Goal: Task Accomplishment & Management: Complete application form

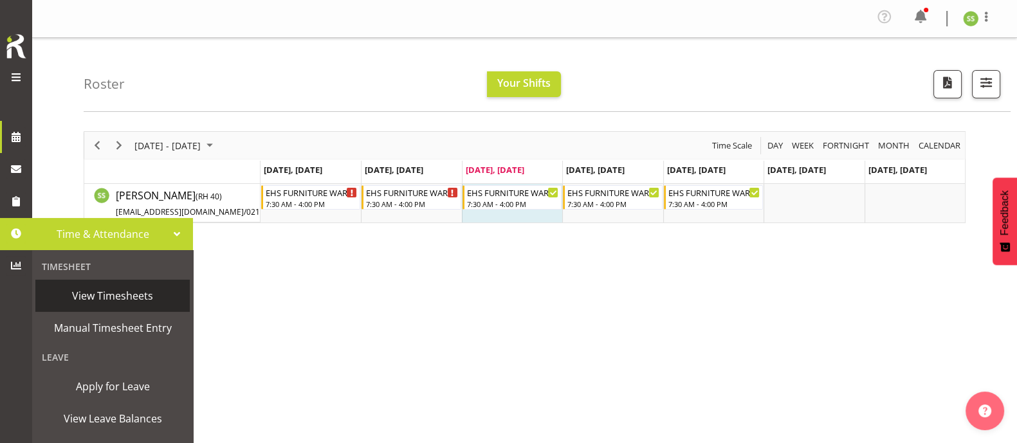
click at [97, 293] on span "View Timesheets" at bounding box center [112, 295] width 141 height 19
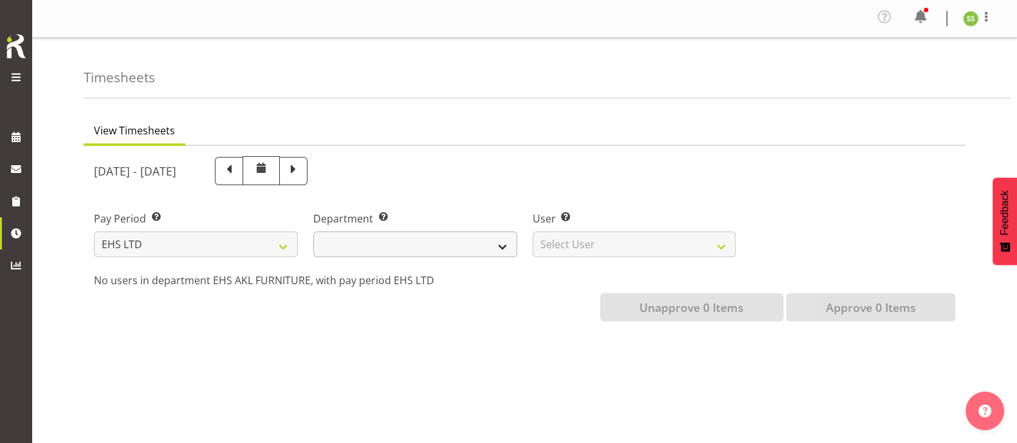
select select
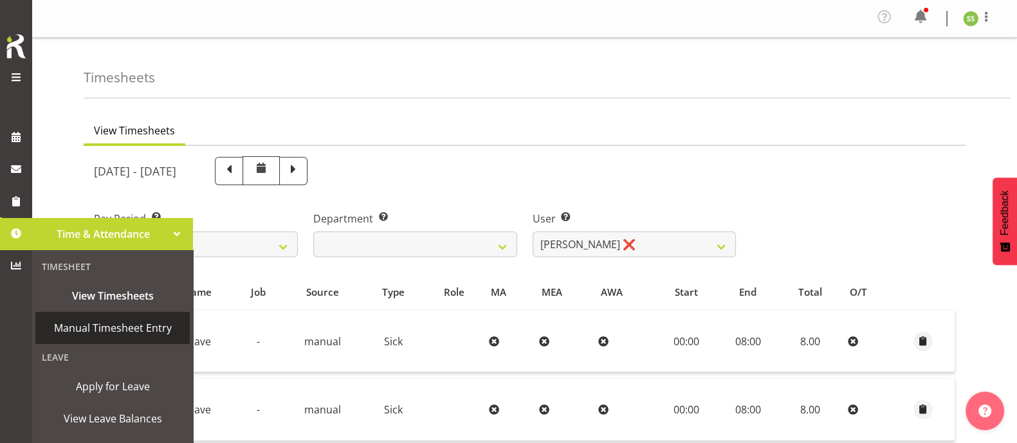
click at [92, 328] on span "Manual Timesheet Entry" at bounding box center [112, 327] width 141 height 19
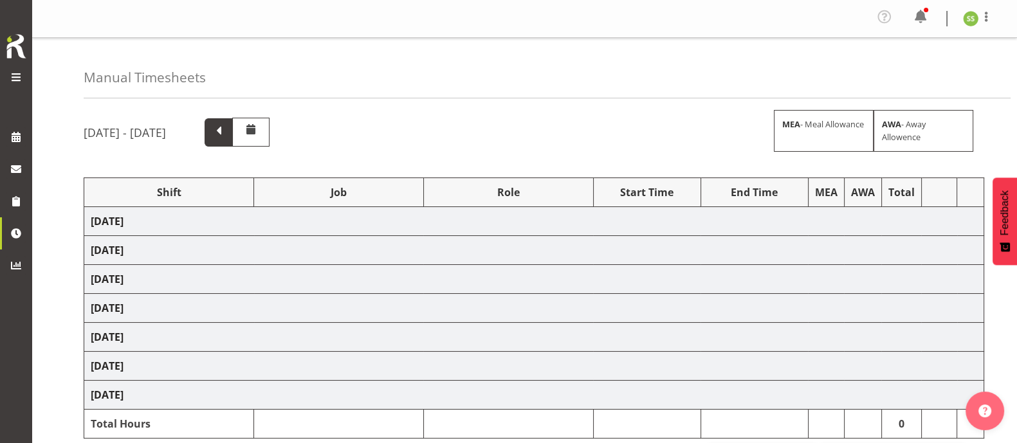
select select "38155"
select select "69"
select select "38155"
select select "69"
select select "38155"
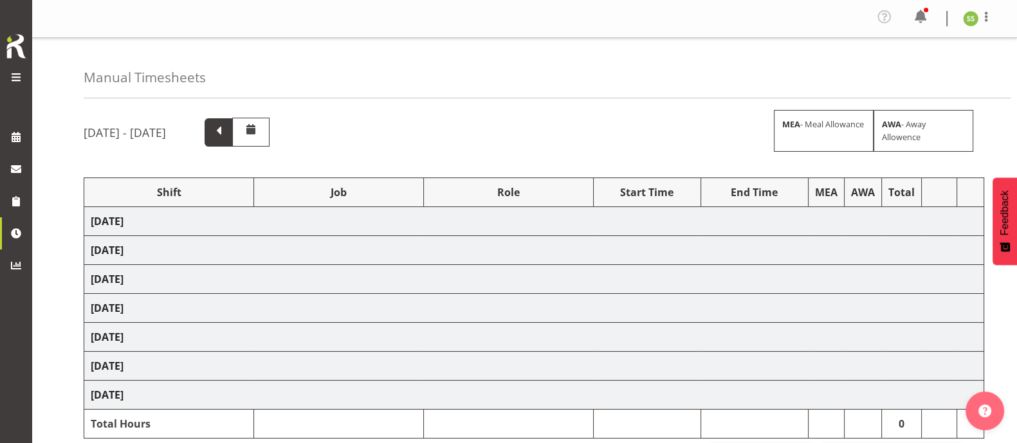
select select "69"
select select "38155"
select select "69"
select select "38155"
select select "69"
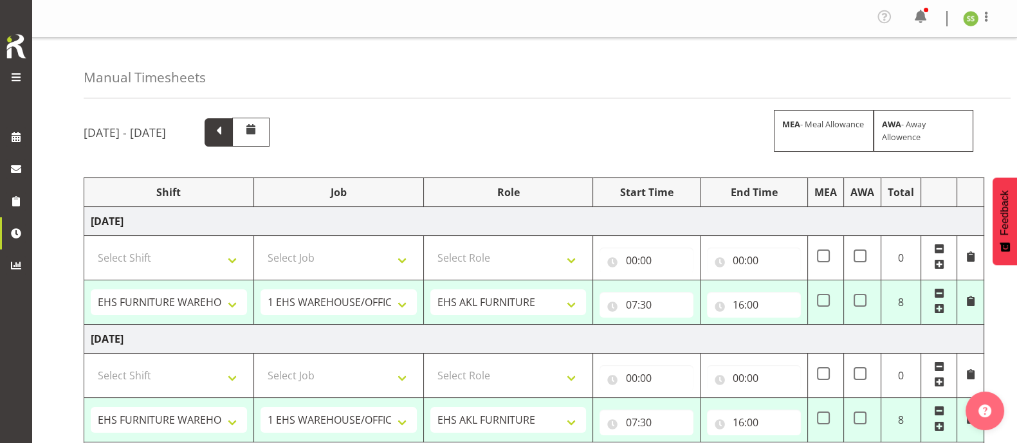
click at [227, 132] on span at bounding box center [218, 131] width 17 height 17
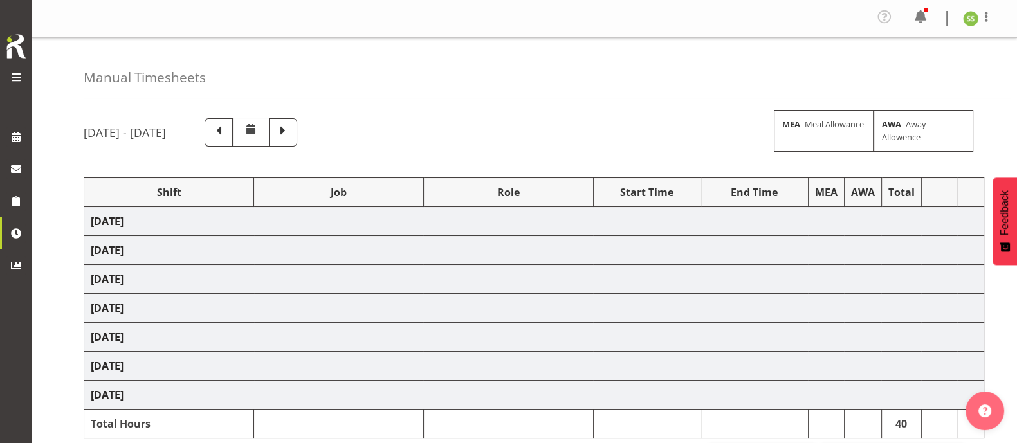
select select "38155"
select select "69"
select select "38155"
select select "69"
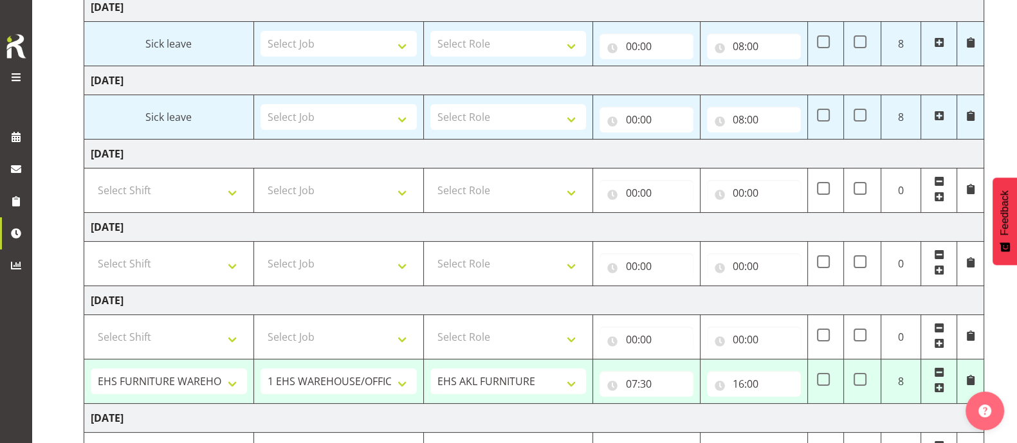
scroll to position [448, 0]
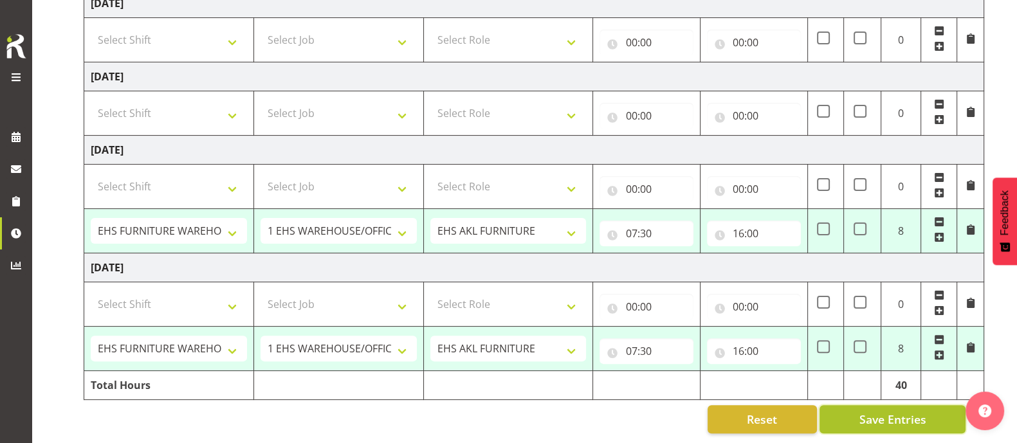
click at [916, 411] on span "Save Entries" at bounding box center [892, 419] width 67 height 17
select select "38155"
select select "69"
type input "07:30"
type input "16:00"
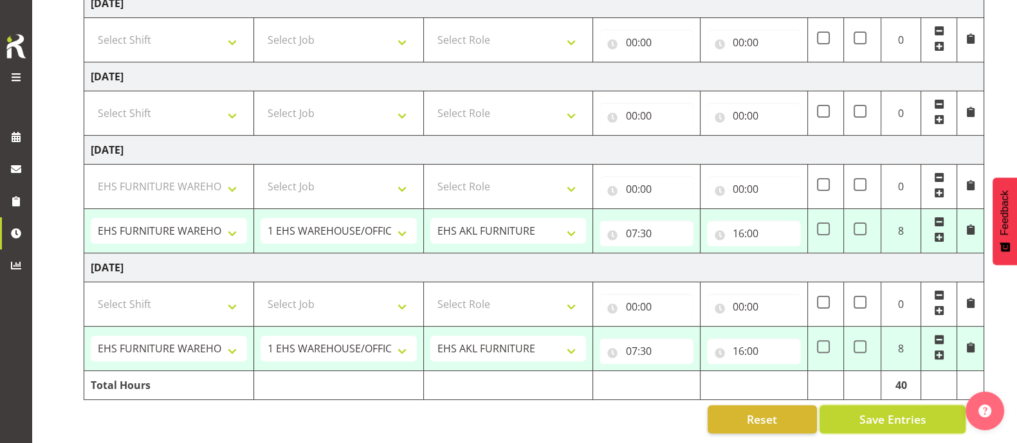
select select "38155"
select select "69"
type input "07:30"
type input "16:00"
select select "38155"
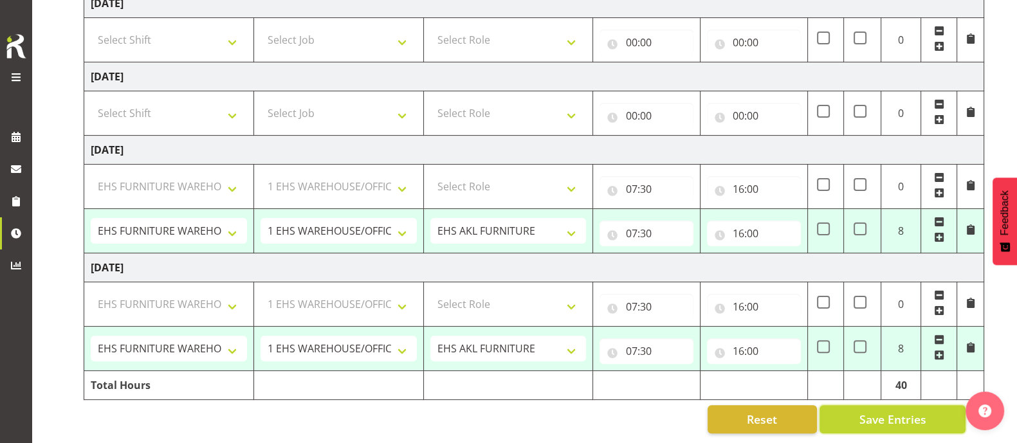
select select "69"
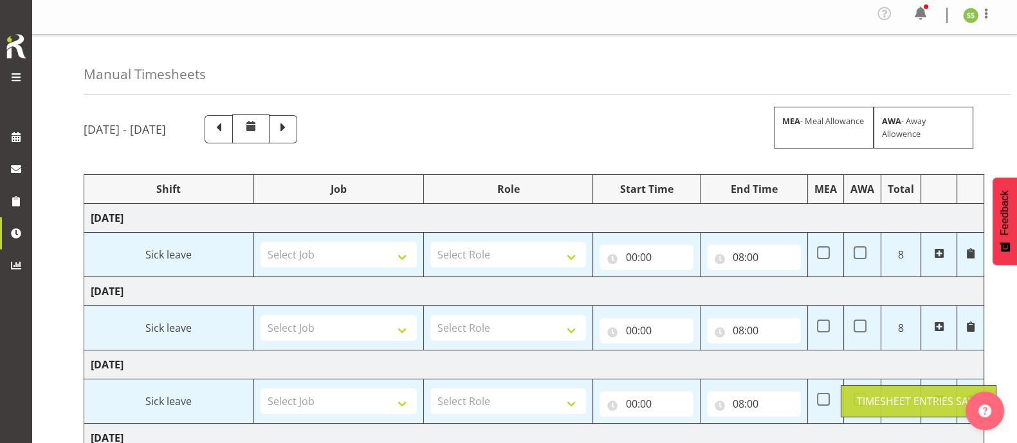
scroll to position [0, 0]
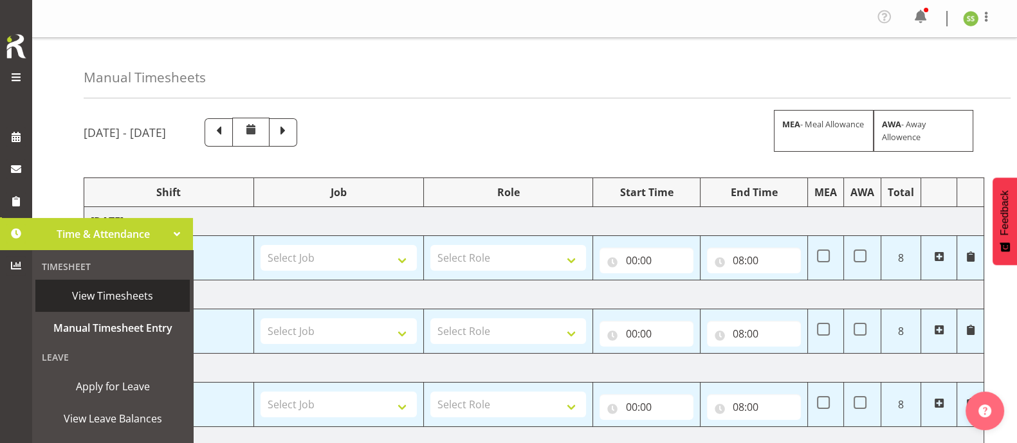
click at [103, 298] on span "View Timesheets" at bounding box center [112, 295] width 141 height 19
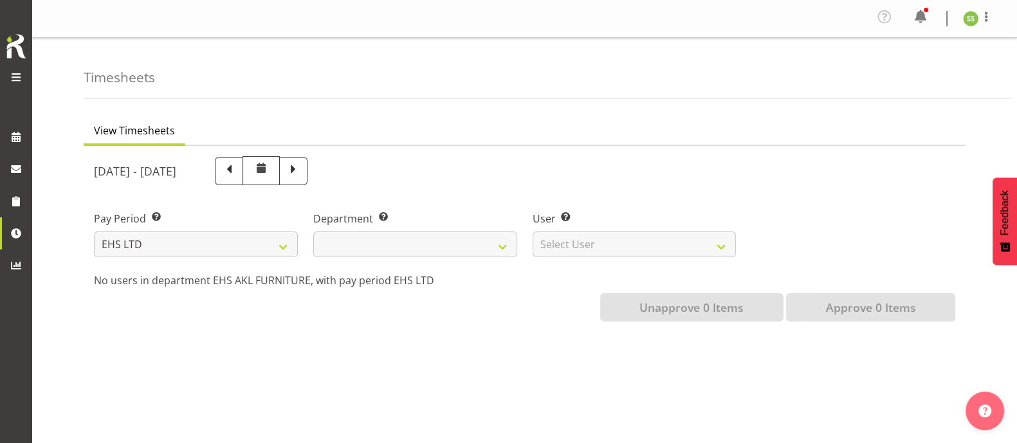
select select
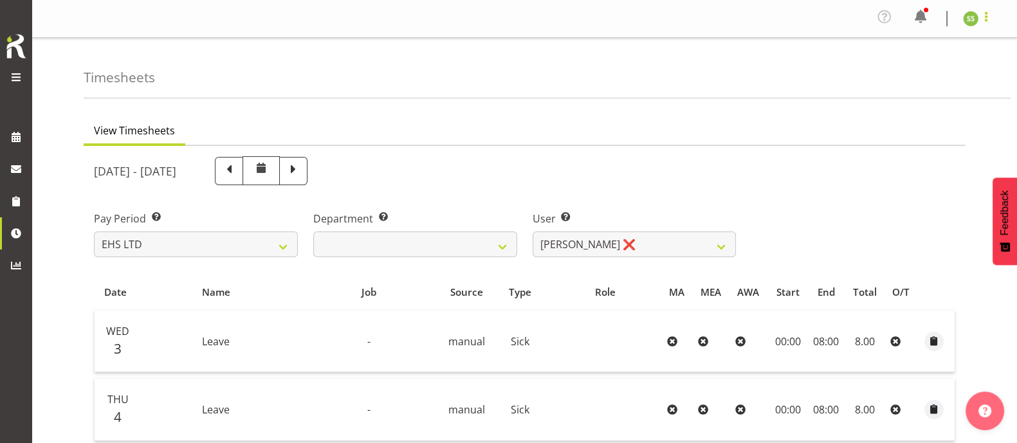
click at [987, 21] on span at bounding box center [985, 16] width 15 height 15
click at [921, 71] on link "Log Out" at bounding box center [931, 70] width 123 height 23
